Goal: Task Accomplishment & Management: Manage account settings

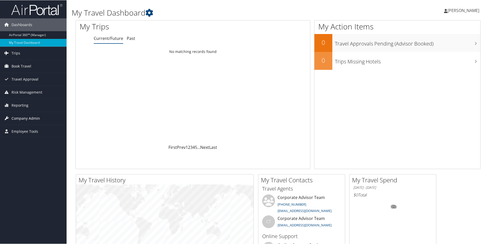
click at [20, 118] on span "Company Admin" at bounding box center [26, 118] width 28 height 13
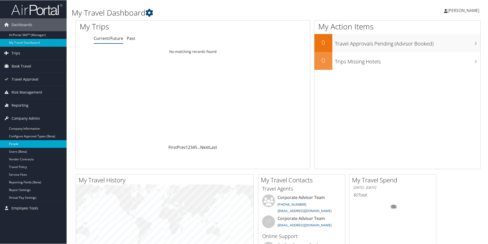
click at [15, 143] on link "People" at bounding box center [33, 144] width 67 height 8
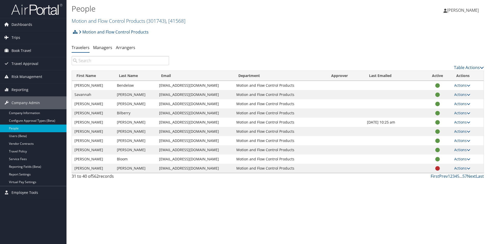
click at [110, 56] on input "search" at bounding box center [120, 60] width 97 height 9
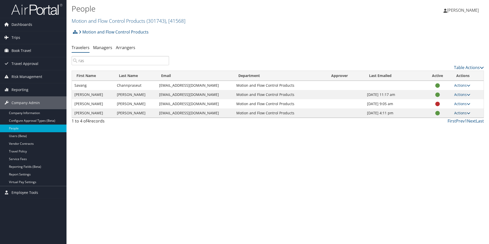
type input "ras"
click at [462, 110] on link "Actions" at bounding box center [462, 112] width 16 height 5
click at [445, 106] on link "User Settings" at bounding box center [452, 110] width 47 height 9
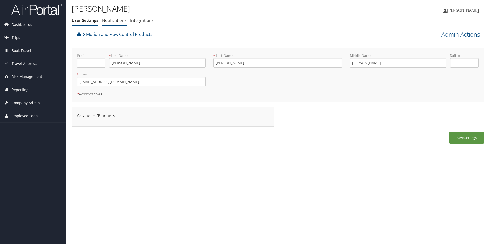
click at [104, 18] on link "Notifications" at bounding box center [114, 21] width 25 height 6
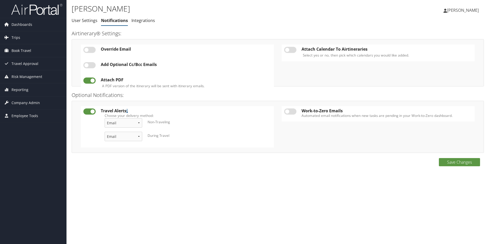
click at [286, 47] on label at bounding box center [290, 50] width 12 height 6
click at [287, 49] on input "checkbox" at bounding box center [288, 50] width 3 height 3
checkbox input "true"
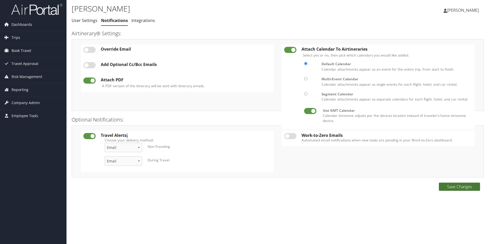
click at [464, 183] on button "Save Changes" at bounding box center [459, 187] width 41 height 8
